Goal: Task Accomplishment & Management: Manage account settings

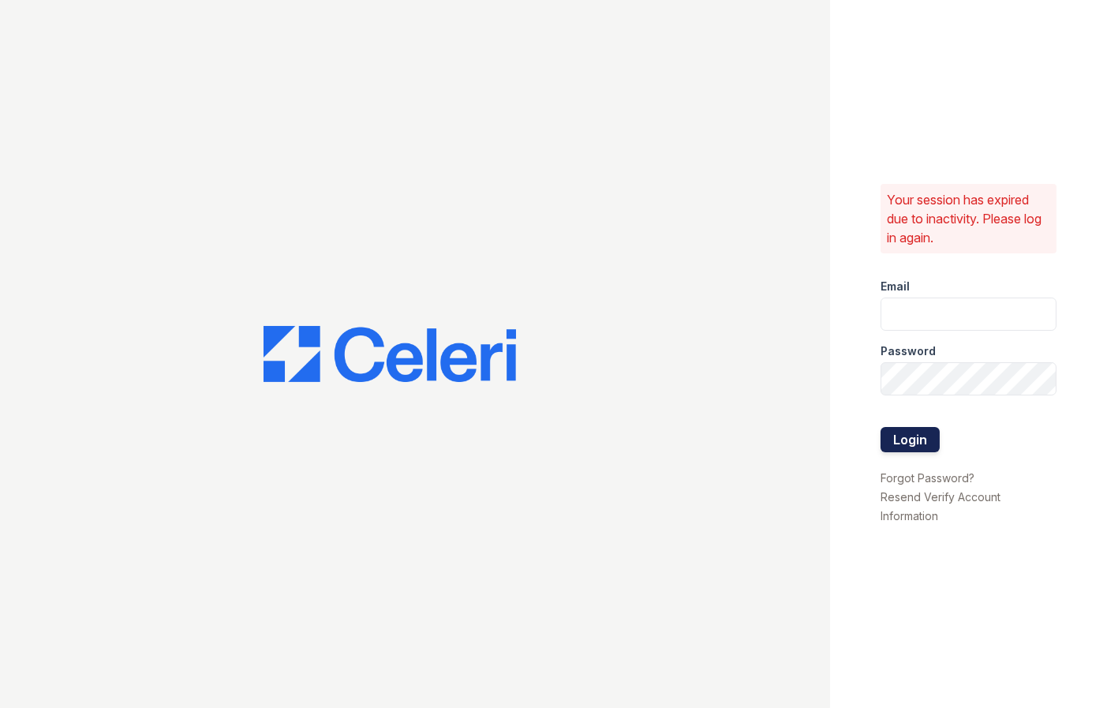
type input "[EMAIL_ADDRESS][DOMAIN_NAME]"
click at [913, 442] on button "Login" at bounding box center [910, 439] width 59 height 25
